Goal: Transaction & Acquisition: Purchase product/service

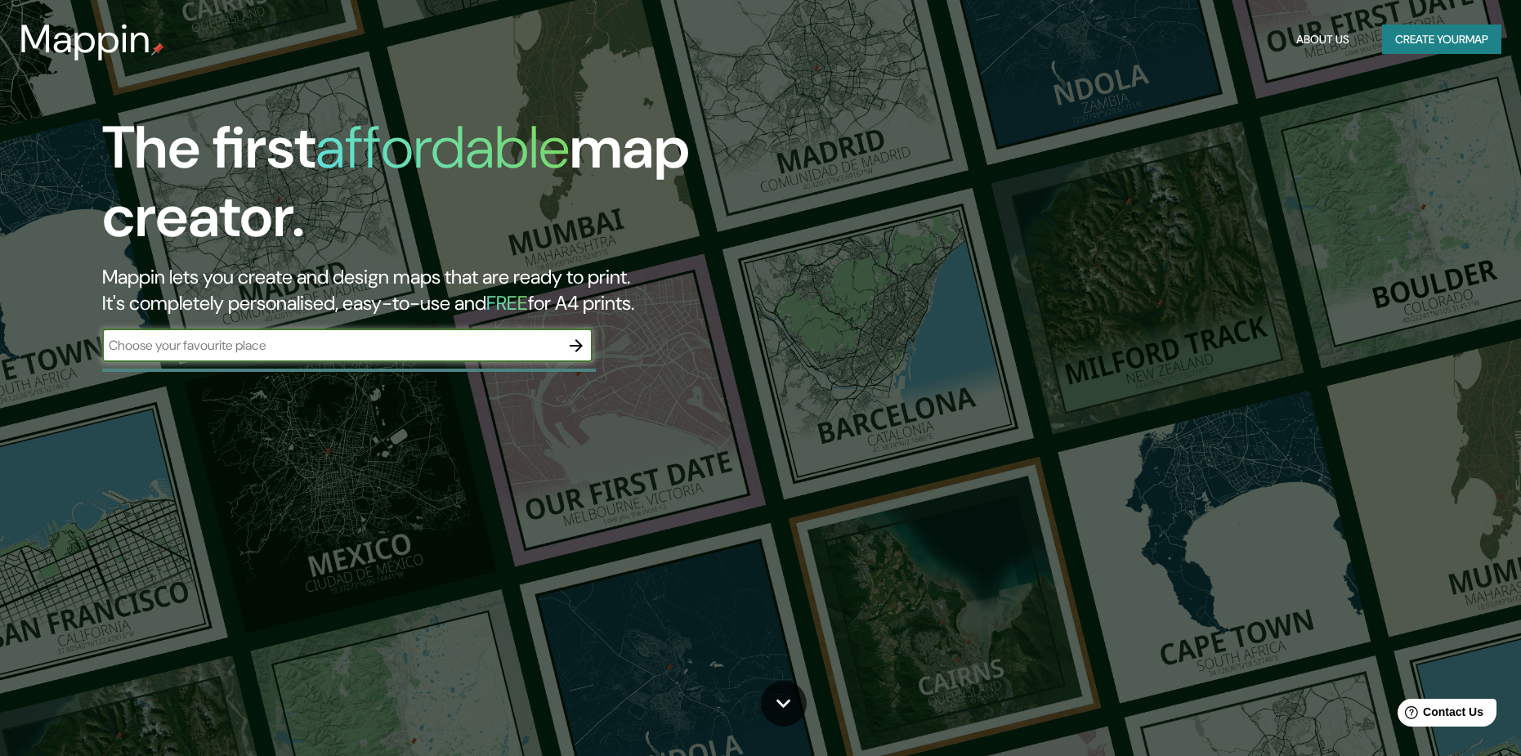
click at [265, 360] on div "​" at bounding box center [347, 345] width 490 height 33
type input "CUSCO"
click at [575, 352] on icon "button" at bounding box center [576, 346] width 20 height 20
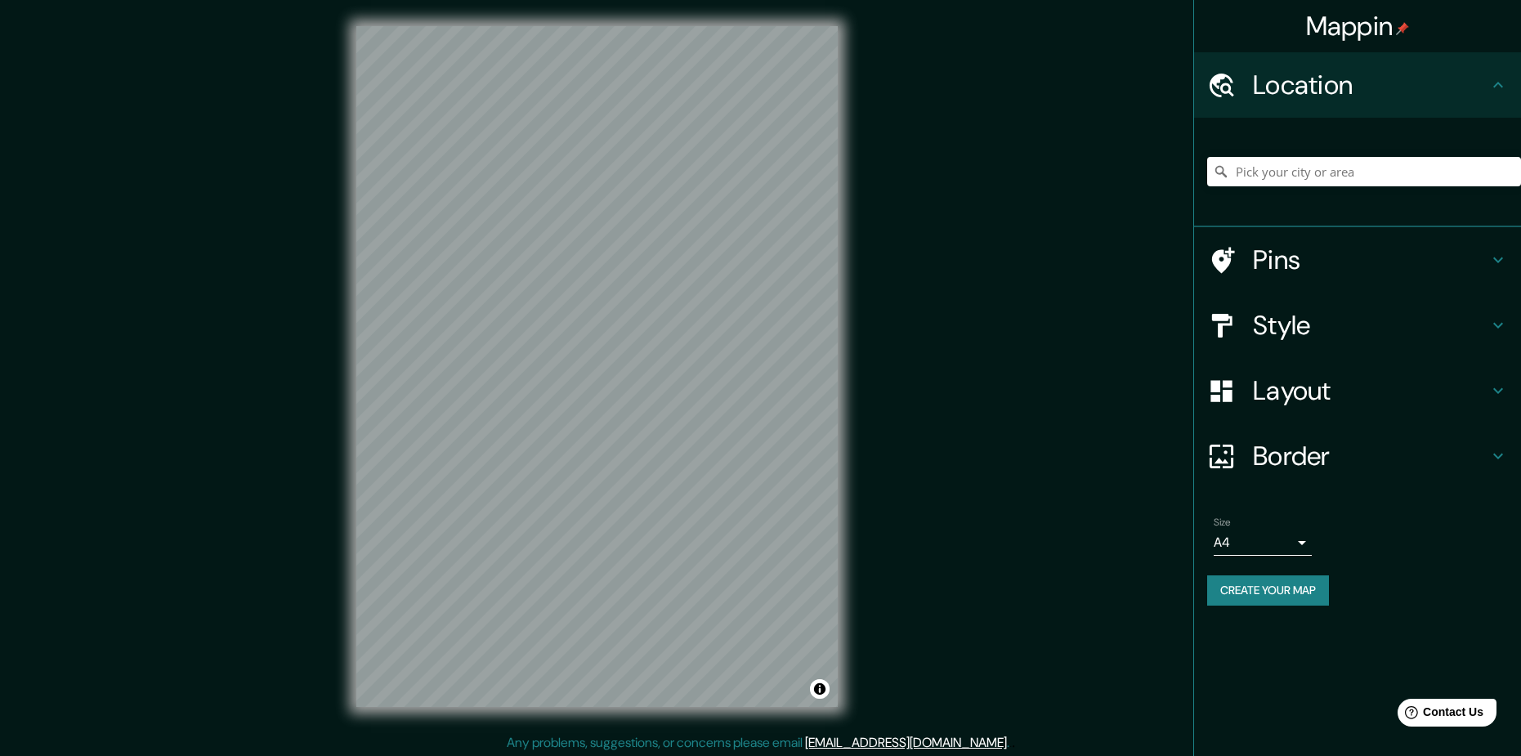
click at [1286, 186] on div at bounding box center [1364, 172] width 314 height 82
click at [1292, 177] on input "Pick your city or area" at bounding box center [1364, 171] width 314 height 29
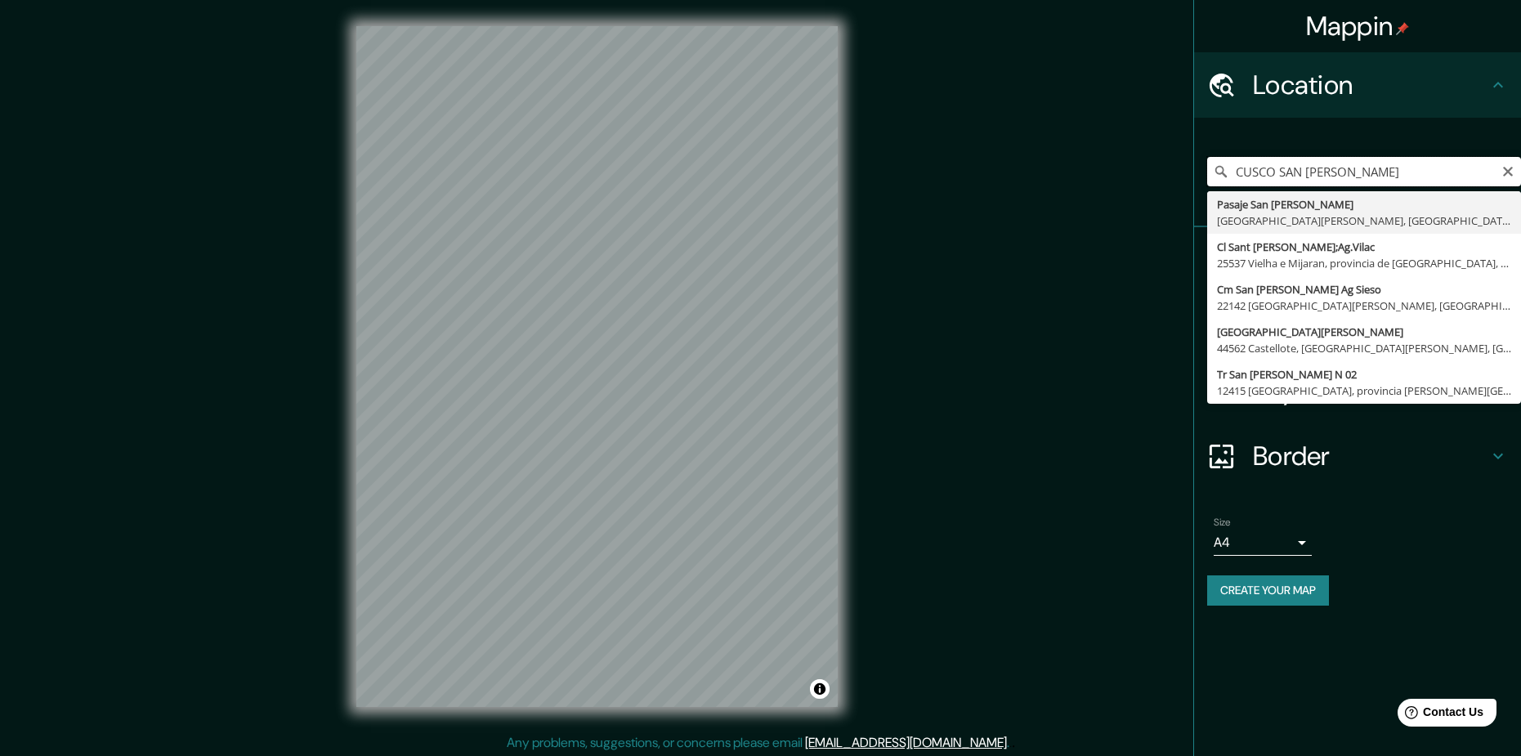
drag, startPoint x: 1363, startPoint y: 174, endPoint x: 1281, endPoint y: 186, distance: 83.3
click at [1281, 186] on input "CUSCO SAN [PERSON_NAME]" at bounding box center [1364, 171] width 314 height 29
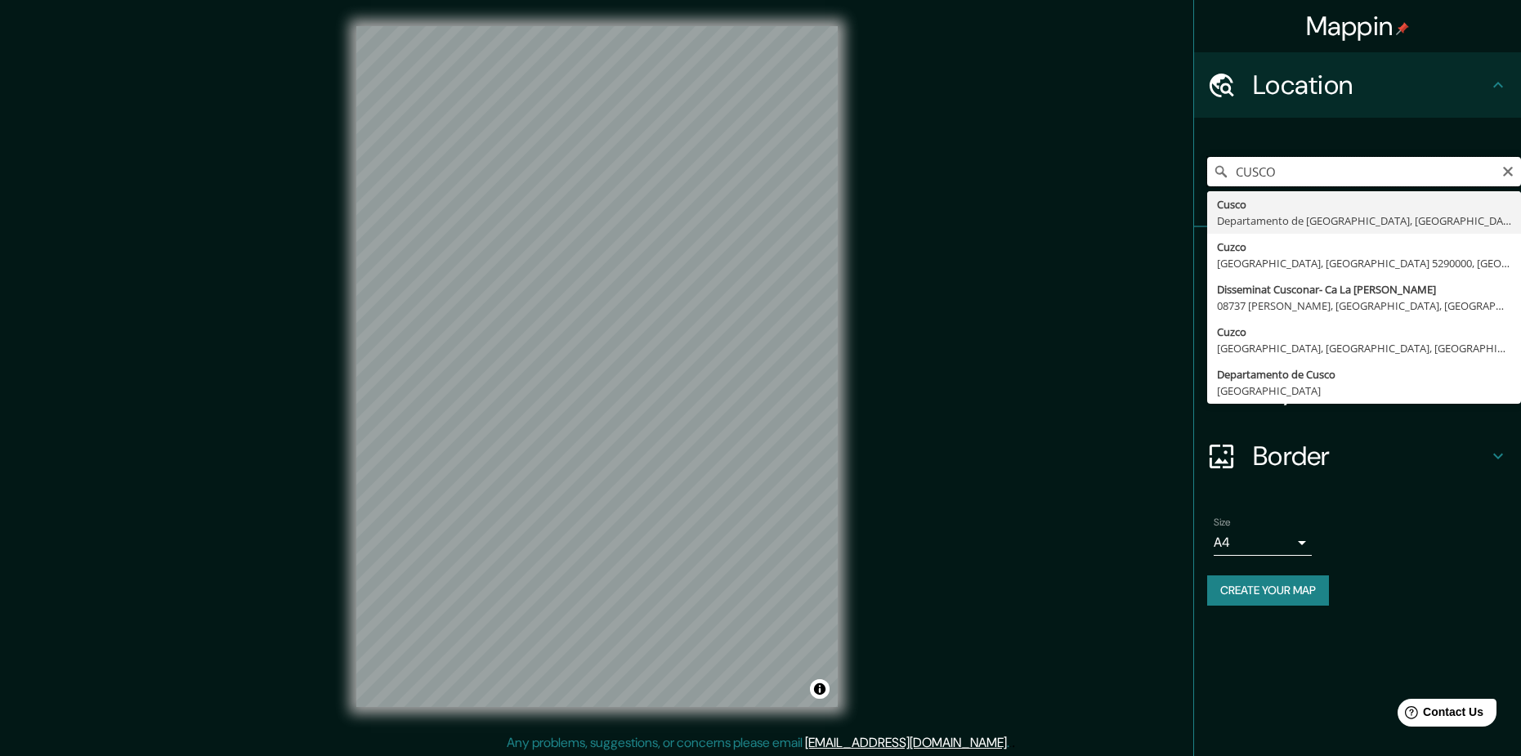
type input "Cusco, [GEOGRAPHIC_DATA], [GEOGRAPHIC_DATA]"
